Goal: Transaction & Acquisition: Download file/media

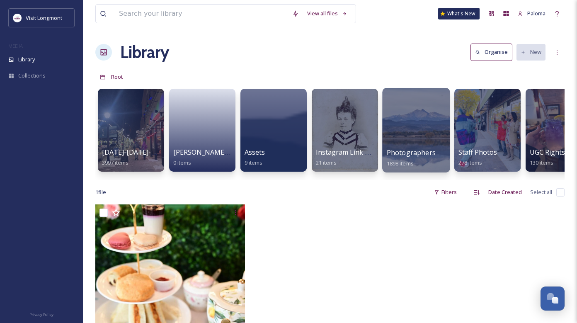
click at [425, 127] on div at bounding box center [416, 130] width 68 height 85
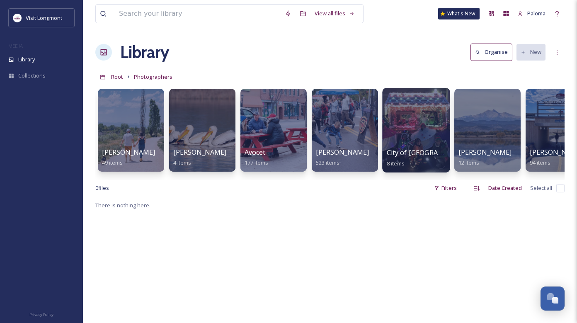
click at [422, 118] on div at bounding box center [416, 130] width 68 height 85
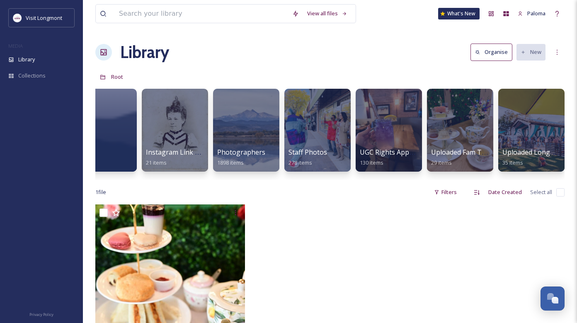
scroll to position [0, 170]
click at [395, 115] on div at bounding box center [389, 130] width 68 height 85
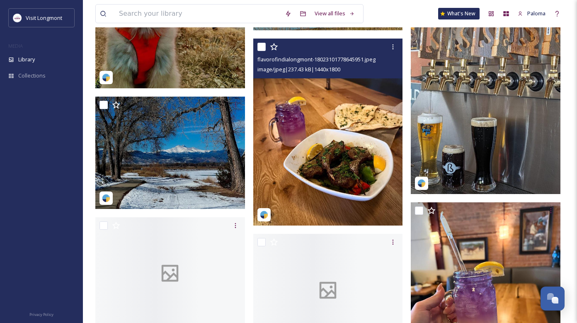
scroll to position [7389, 0]
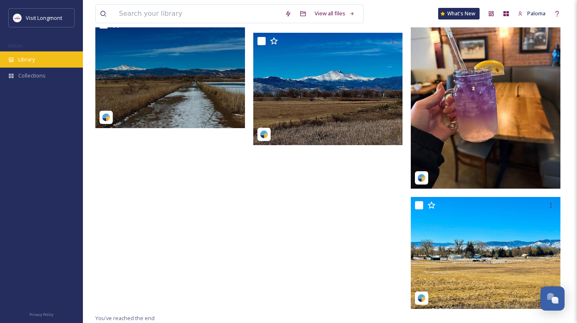
click at [29, 61] on span "Library" at bounding box center [26, 60] width 17 height 8
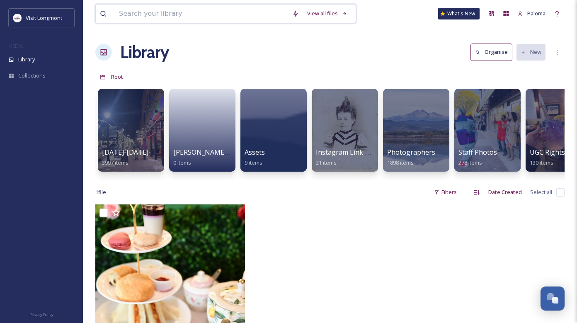
click at [161, 20] on input at bounding box center [201, 14] width 173 height 18
type input "downtown [GEOGRAPHIC_DATA]"
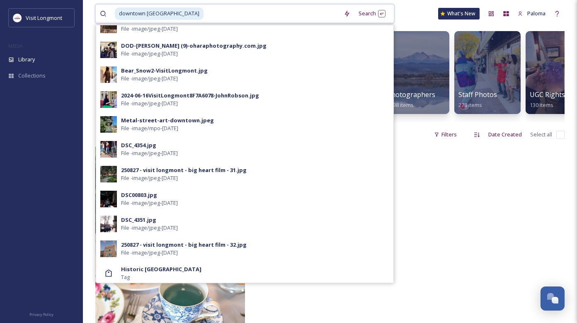
scroll to position [288, 0]
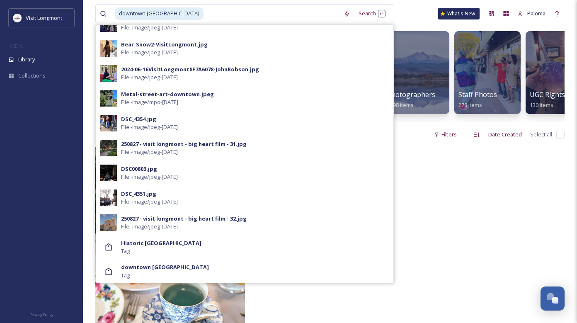
click at [349, 263] on div "downtown Longmont Tag" at bounding box center [255, 271] width 268 height 16
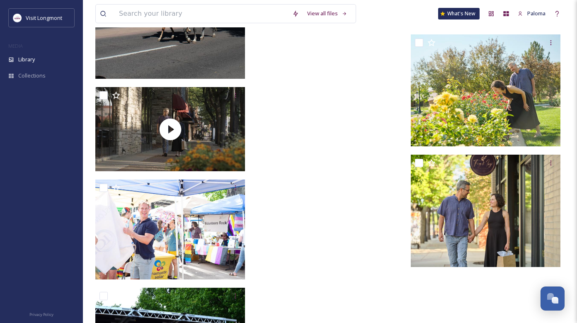
scroll to position [9188, 0]
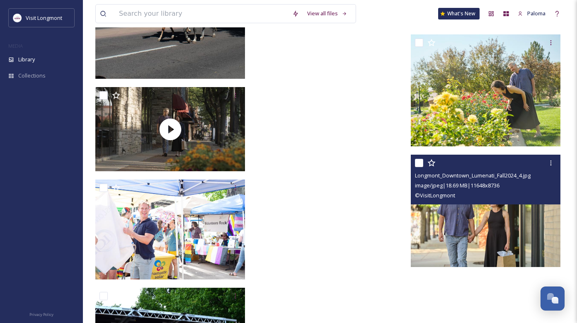
click at [490, 226] on img at bounding box center [486, 211] width 150 height 112
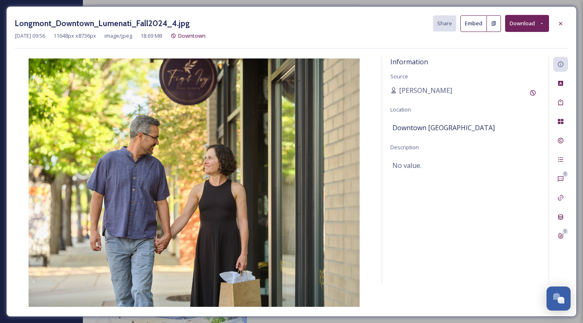
click at [520, 25] on button "Download" at bounding box center [527, 23] width 44 height 17
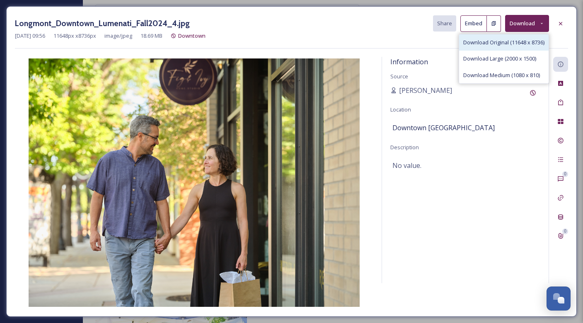
click at [489, 48] on div "Download Original (11648 x 8736)" at bounding box center [504, 42] width 90 height 16
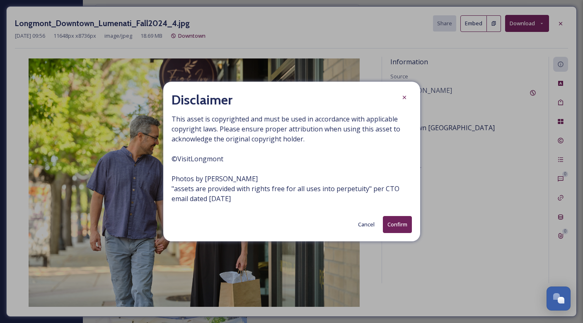
click at [402, 228] on button "Confirm" at bounding box center [397, 224] width 29 height 17
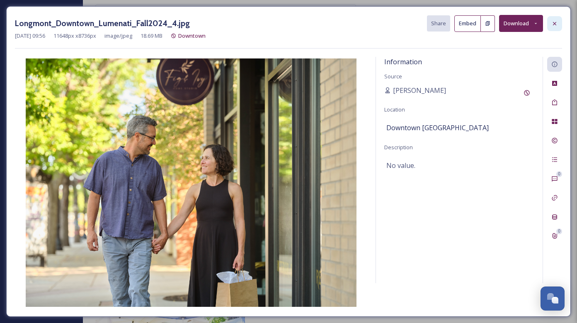
click at [554, 21] on icon at bounding box center [554, 23] width 7 height 7
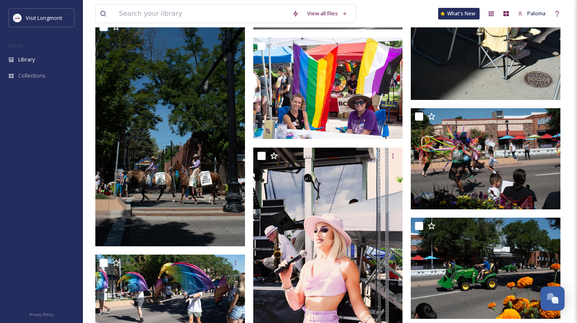
scroll to position [8556, 0]
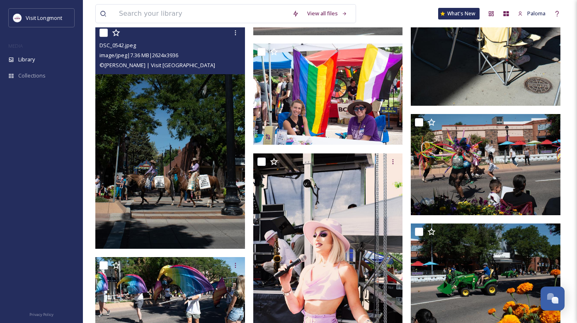
click at [171, 157] on img at bounding box center [170, 136] width 150 height 225
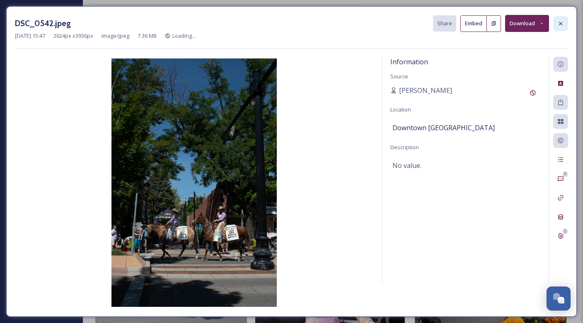
click at [560, 21] on icon at bounding box center [560, 23] width 7 height 7
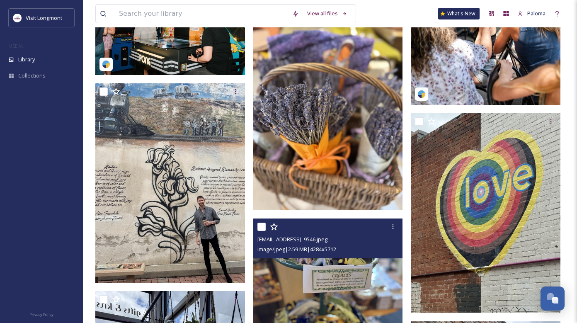
scroll to position [1995, 0]
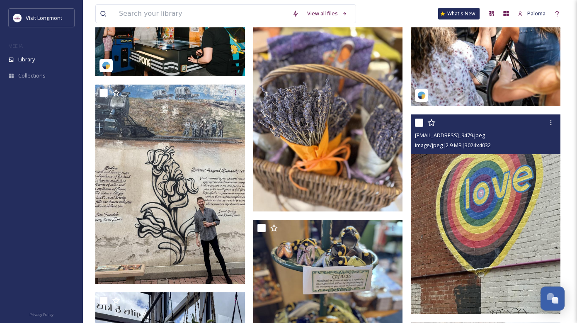
click at [493, 198] on img at bounding box center [486, 213] width 150 height 199
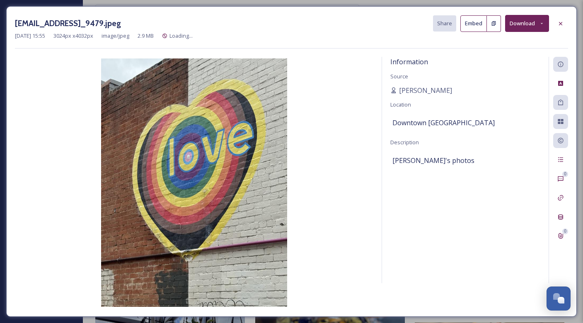
click at [535, 19] on button "Download" at bounding box center [527, 23] width 44 height 17
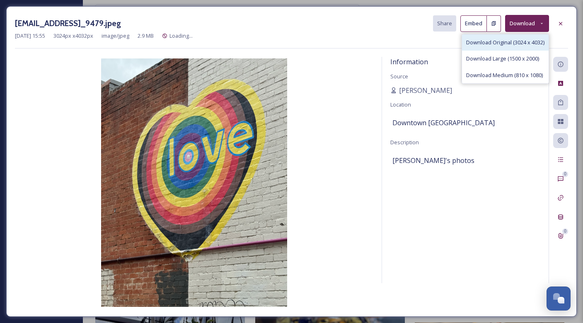
click at [504, 43] on span "Download Original (3024 x 4032)" at bounding box center [505, 43] width 78 height 8
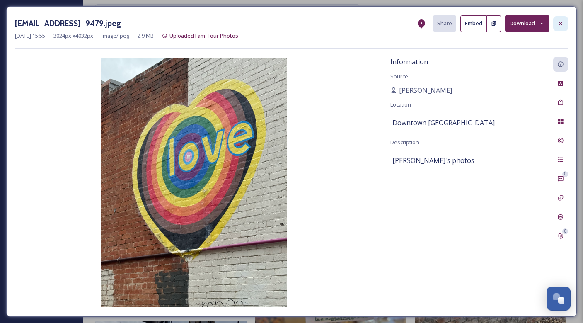
click at [558, 19] on div at bounding box center [560, 23] width 15 height 15
